Goal: Task Accomplishment & Management: Complete application form

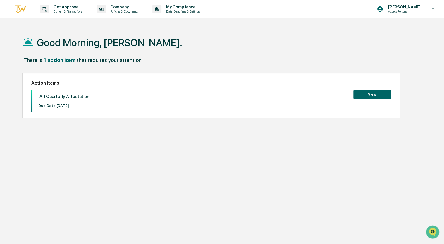
click at [364, 98] on button "View" at bounding box center [371, 94] width 37 height 10
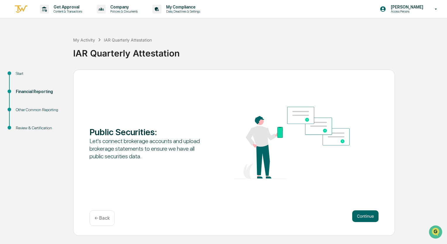
click at [108, 215] on p "← Back" at bounding box center [101, 218] width 15 height 6
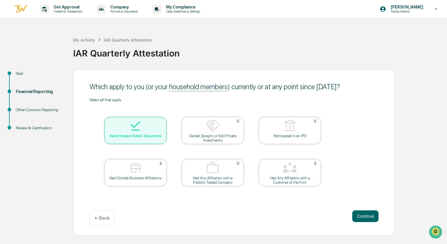
click at [136, 169] on img at bounding box center [135, 168] width 14 height 14
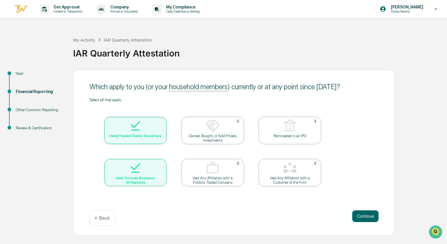
click at [139, 170] on img at bounding box center [135, 168] width 14 height 14
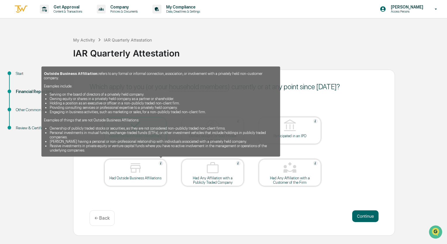
click at [161, 163] on img at bounding box center [160, 163] width 5 height 5
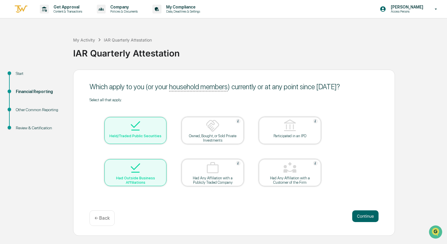
click at [161, 163] on div at bounding box center [135, 168] width 58 height 15
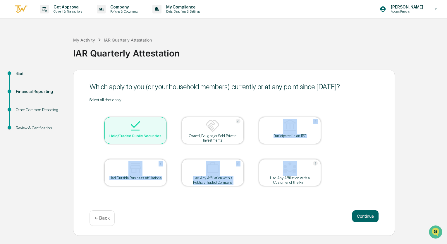
drag, startPoint x: 273, startPoint y: 121, endPoint x: 334, endPoint y: 192, distance: 93.7
click at [334, 192] on table "Held/Traded Public Securities Owned, Bought, or Sold Private Investments Partic…" at bounding box center [212, 151] width 246 height 99
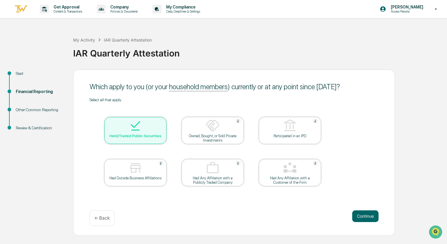
drag, startPoint x: 334, startPoint y: 192, endPoint x: 377, endPoint y: 108, distance: 94.1
click at [377, 108] on div "Select all that apply. Held/Traded Public Securities Owned, Bought, or Sold Pri…" at bounding box center [233, 148] width 289 height 103
click at [367, 211] on button "Continue" at bounding box center [365, 216] width 26 height 12
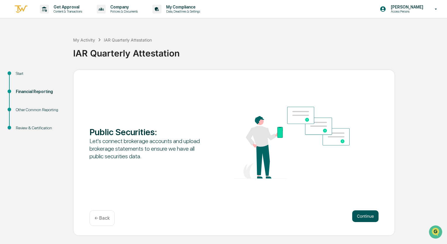
click at [358, 210] on button "Continue" at bounding box center [365, 216] width 26 height 12
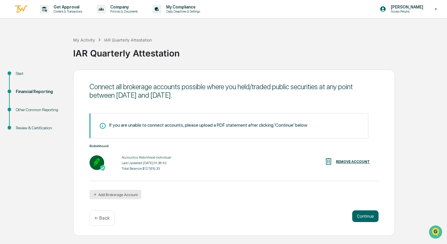
click at [120, 199] on button "Add Brokerage Account" at bounding box center [115, 194] width 52 height 9
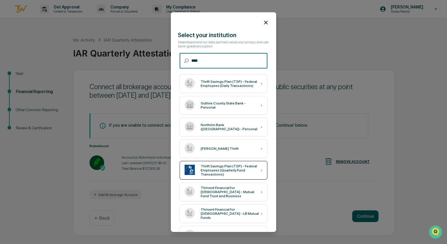
type input "****"
click at [243, 177] on div "Thrift Savings Plan (TSP) - Federal Employees (Quarterly Fund Transactions) ›" at bounding box center [223, 170] width 88 height 19
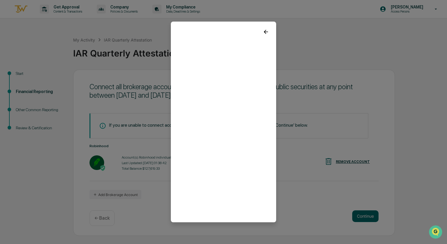
click at [262, 30] on icon at bounding box center [265, 32] width 6 height 6
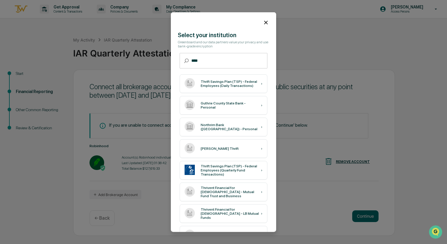
click at [262, 26] on div at bounding box center [223, 20] width 105 height 16
click at [263, 24] on icon at bounding box center [265, 22] width 6 height 6
